Goal: Task Accomplishment & Management: Manage account settings

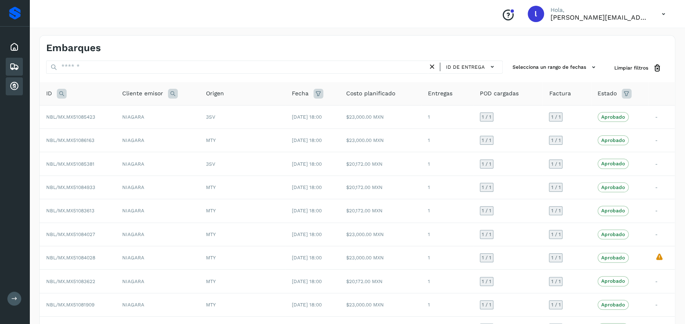
click at [12, 83] on icon at bounding box center [14, 86] width 10 height 10
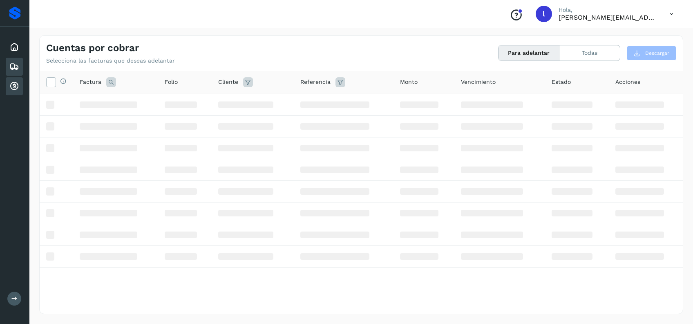
click at [11, 61] on div "Embarques" at bounding box center [14, 67] width 17 height 18
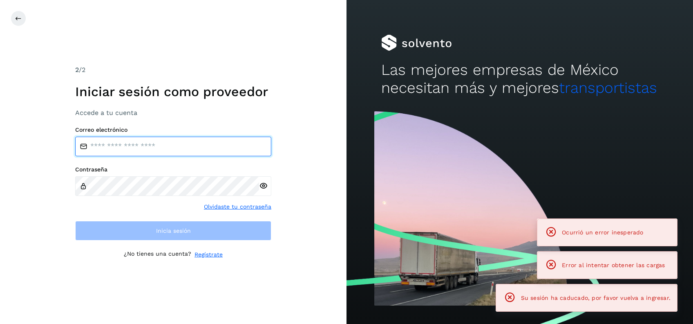
type input "**********"
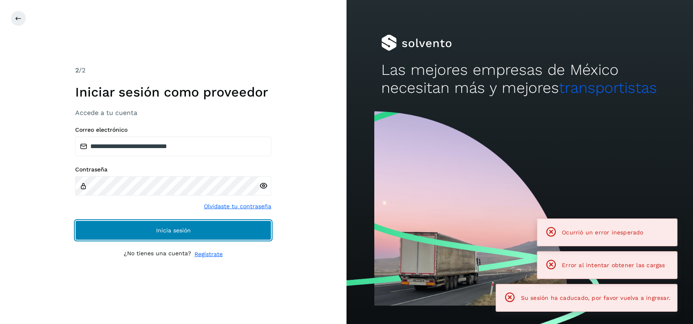
click at [168, 227] on span "Inicia sesión" at bounding box center [173, 230] width 35 height 6
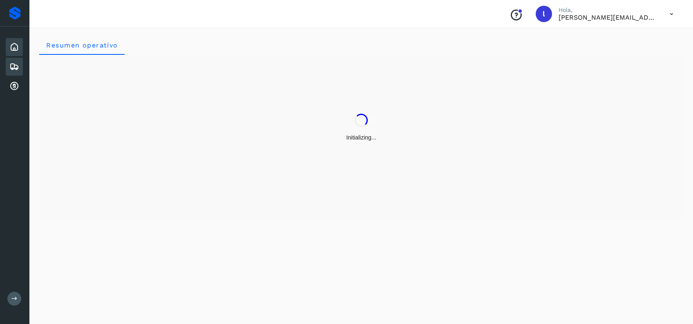
click at [11, 65] on icon at bounding box center [14, 67] width 10 height 10
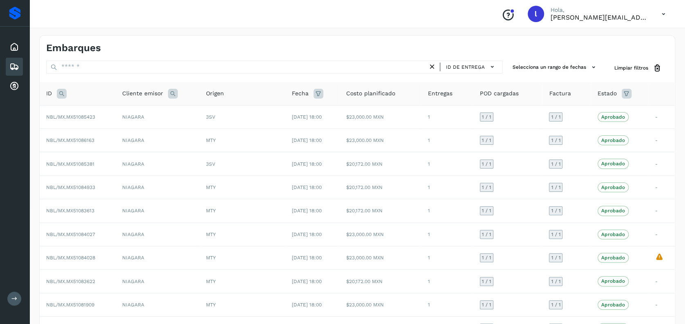
click at [20, 66] on div "Embarques" at bounding box center [14, 67] width 17 height 18
click at [20, 85] on div "Cuentas por cobrar" at bounding box center [14, 86] width 17 height 18
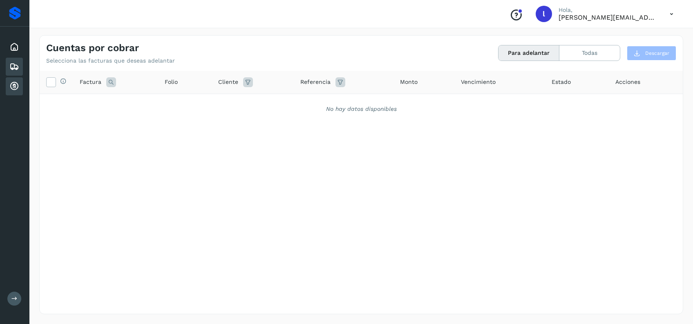
click at [14, 66] on icon at bounding box center [14, 67] width 10 height 10
